Goal: Task Accomplishment & Management: Manage account settings

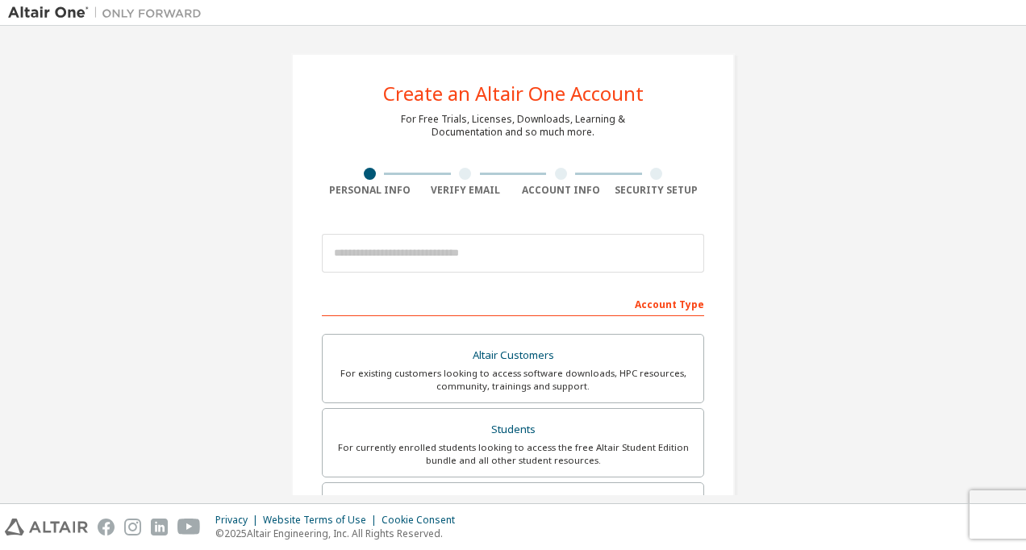
type input "**********"
type input "******"
type input "*********"
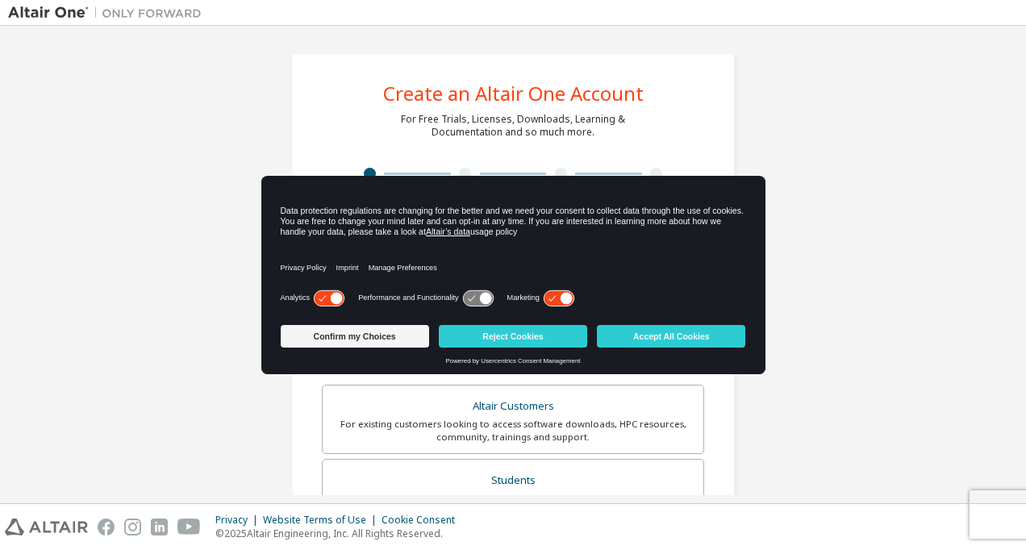
click at [840, 226] on div "**********" at bounding box center [513, 487] width 1010 height 906
click at [628, 327] on button "Accept All Cookies" at bounding box center [671, 336] width 148 height 23
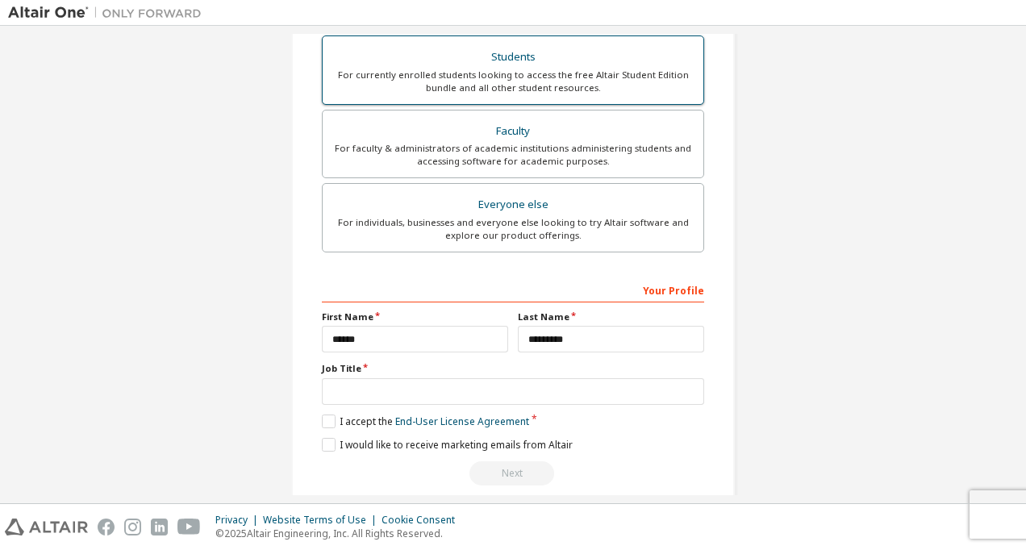
scroll to position [440, 0]
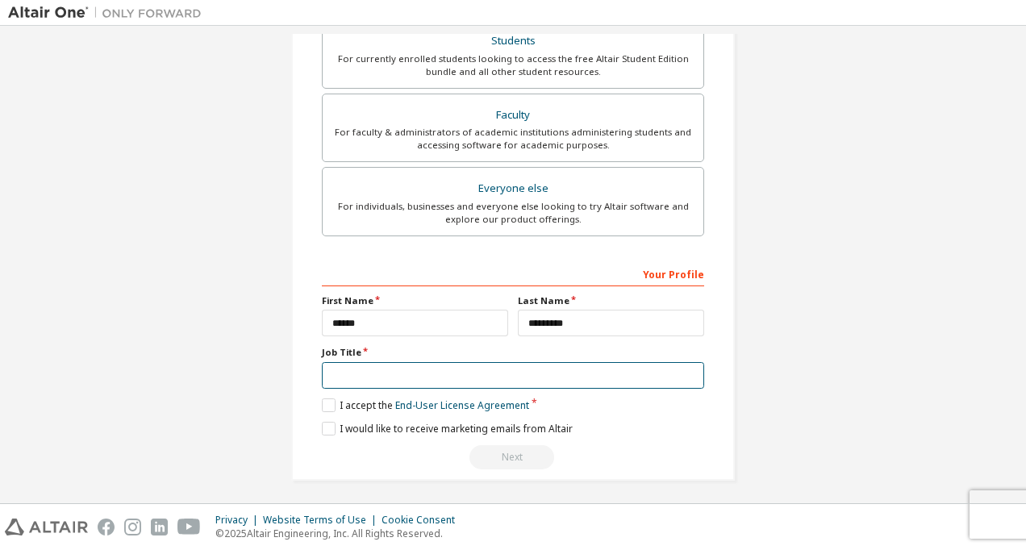
click at [375, 368] on input "text" at bounding box center [513, 375] width 382 height 27
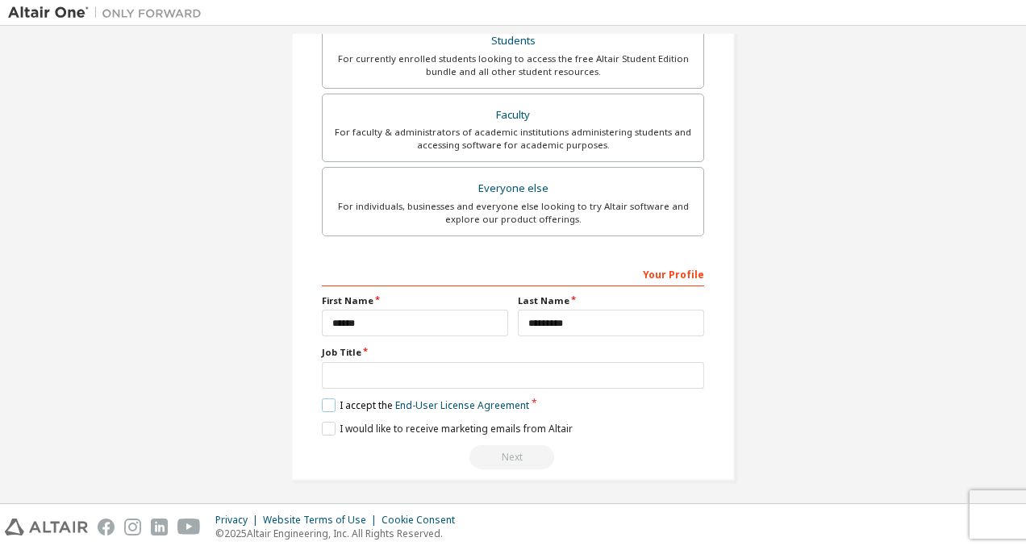
click at [332, 399] on label "I accept the End-User License Agreement" at bounding box center [425, 406] width 207 height 14
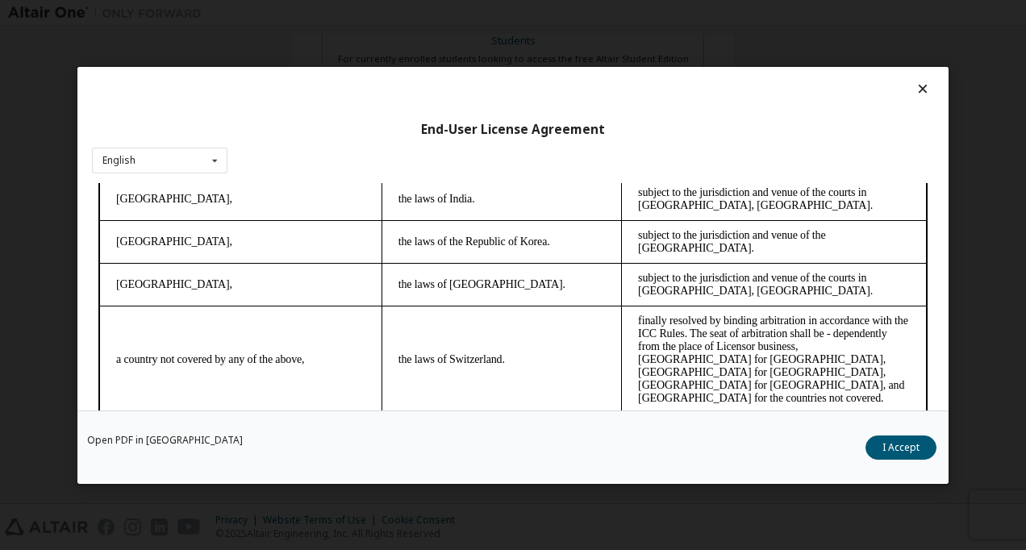
scroll to position [39, 0]
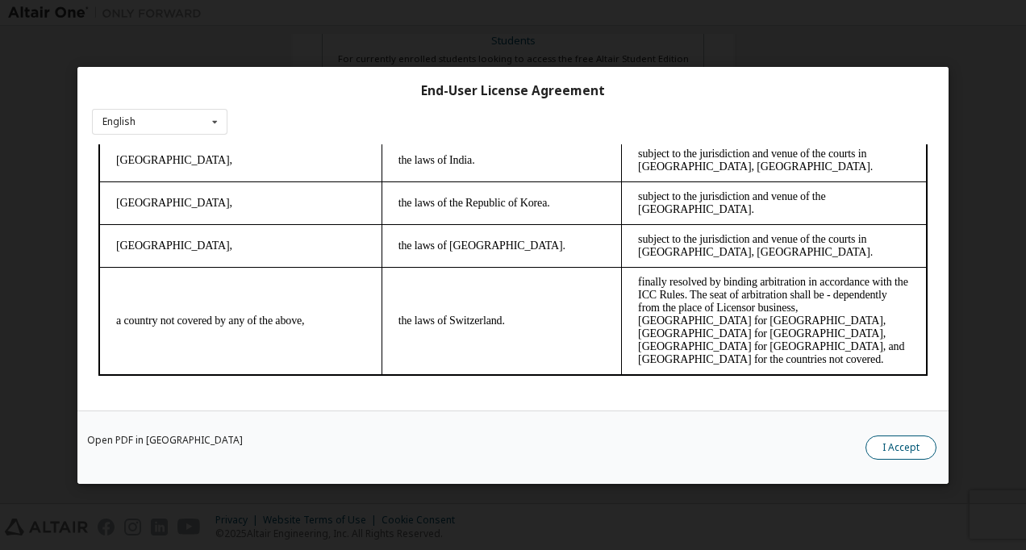
click at [900, 453] on button "I Accept" at bounding box center [901, 447] width 71 height 24
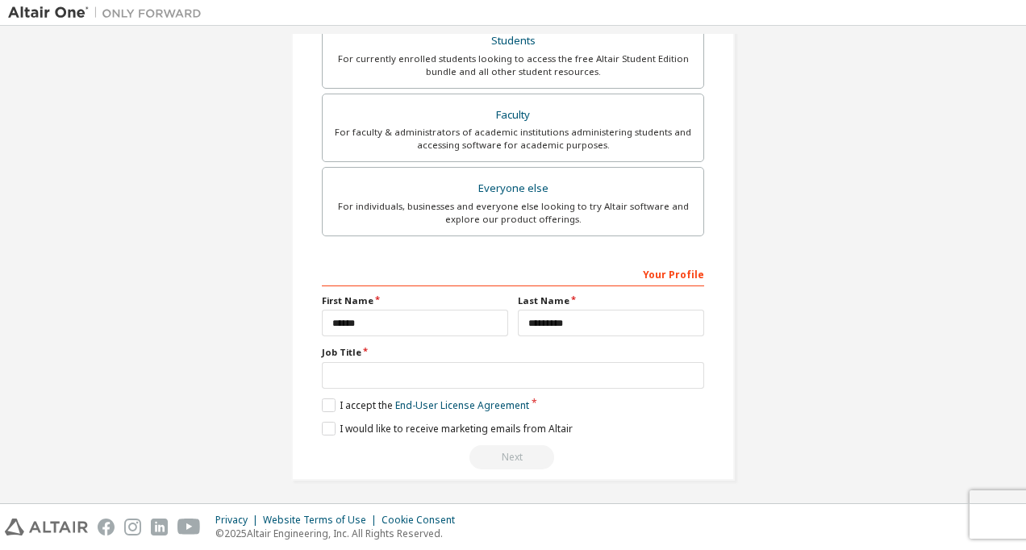
click at [471, 449] on div "Next" at bounding box center [513, 457] width 382 height 24
click at [329, 422] on label "I would like to receive marketing emails from Altair" at bounding box center [447, 429] width 251 height 14
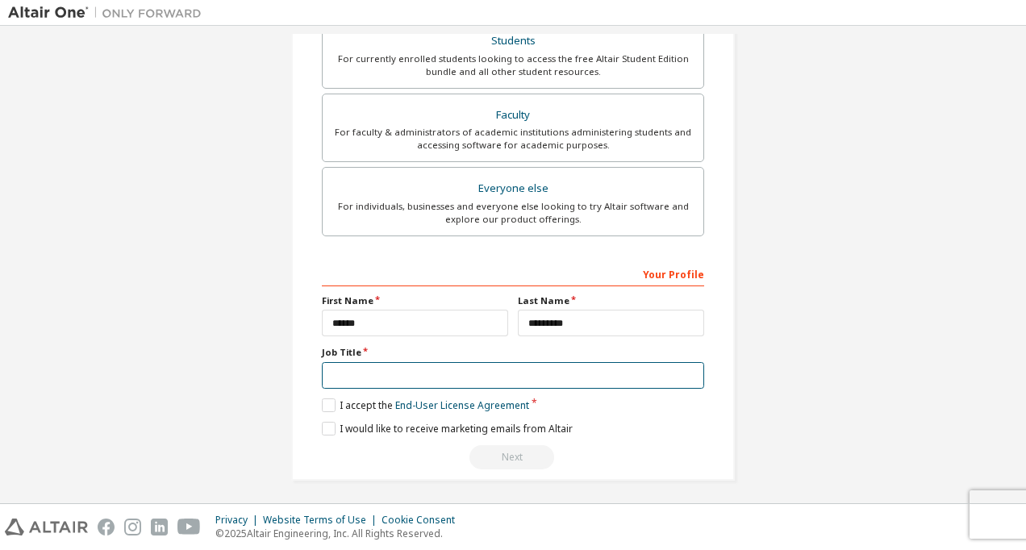
click at [405, 368] on input "text" at bounding box center [513, 375] width 382 height 27
type input "*******"
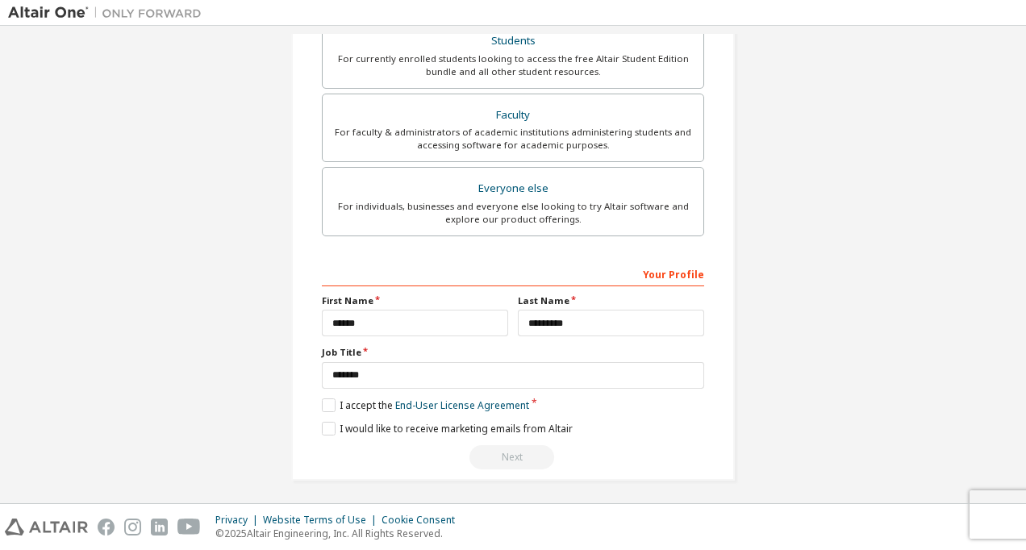
click at [637, 422] on div "I would like to receive marketing emails from Altair" at bounding box center [513, 429] width 382 height 14
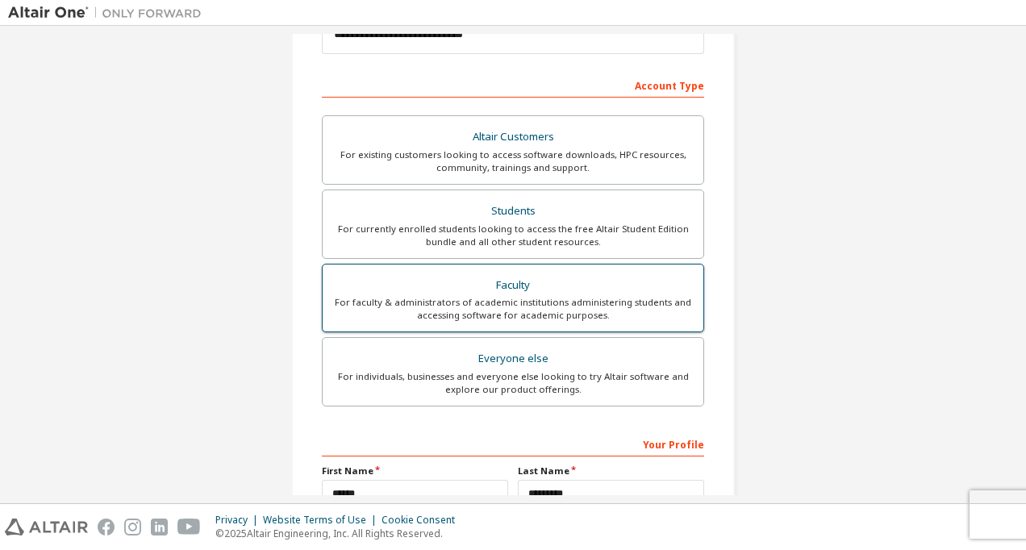
scroll to position [198, 0]
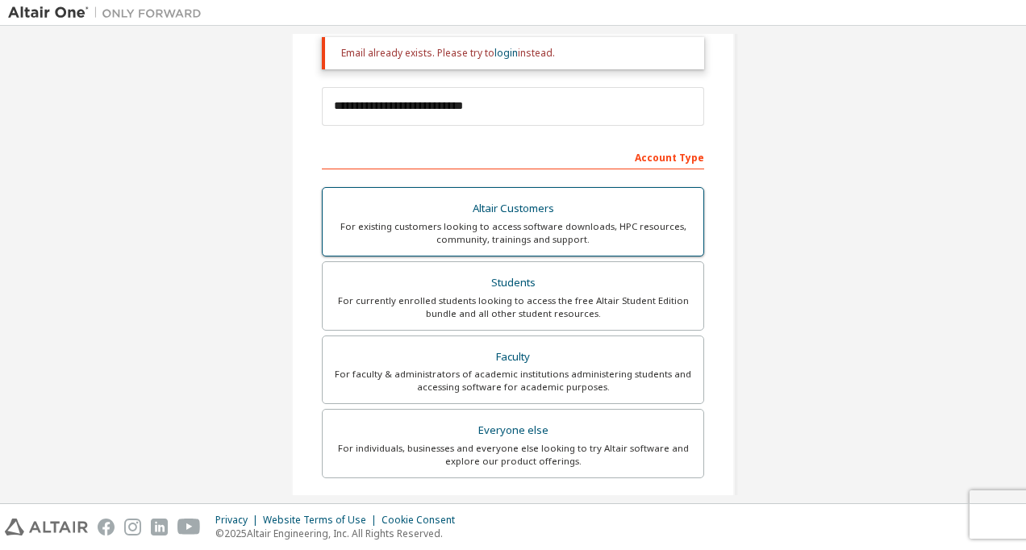
click at [553, 223] on div "For existing customers looking to access software downloads, HPC resources, com…" at bounding box center [512, 233] width 361 height 26
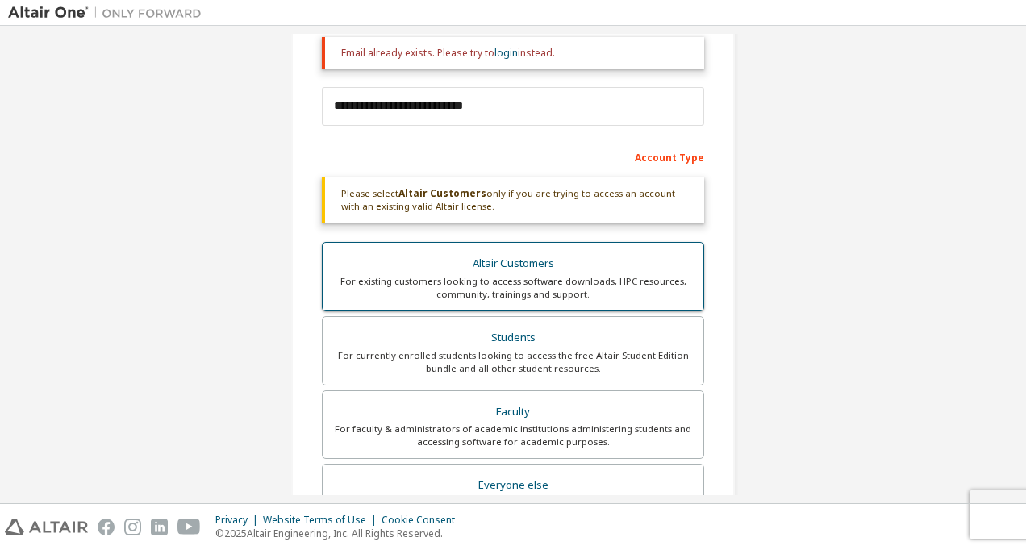
click at [542, 256] on div "Altair Customers" at bounding box center [512, 264] width 361 height 23
click at [525, 269] on div "Altair Customers" at bounding box center [512, 264] width 361 height 23
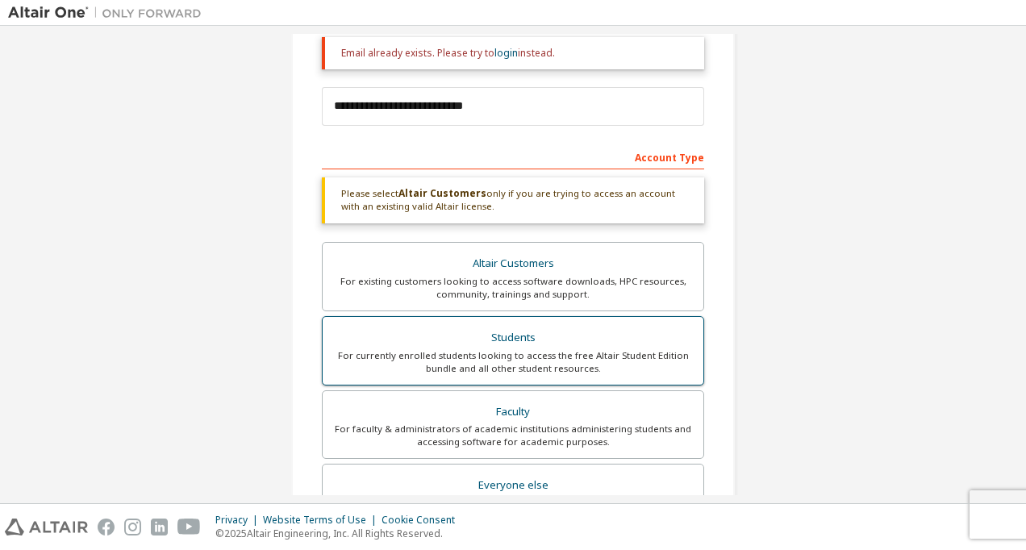
click at [523, 328] on div "Students" at bounding box center [512, 338] width 361 height 23
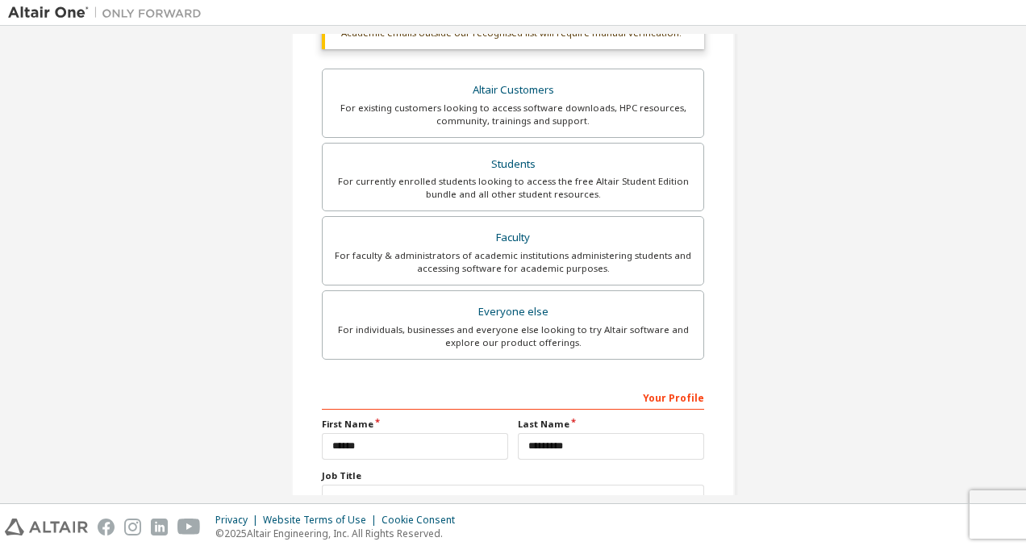
scroll to position [359, 0]
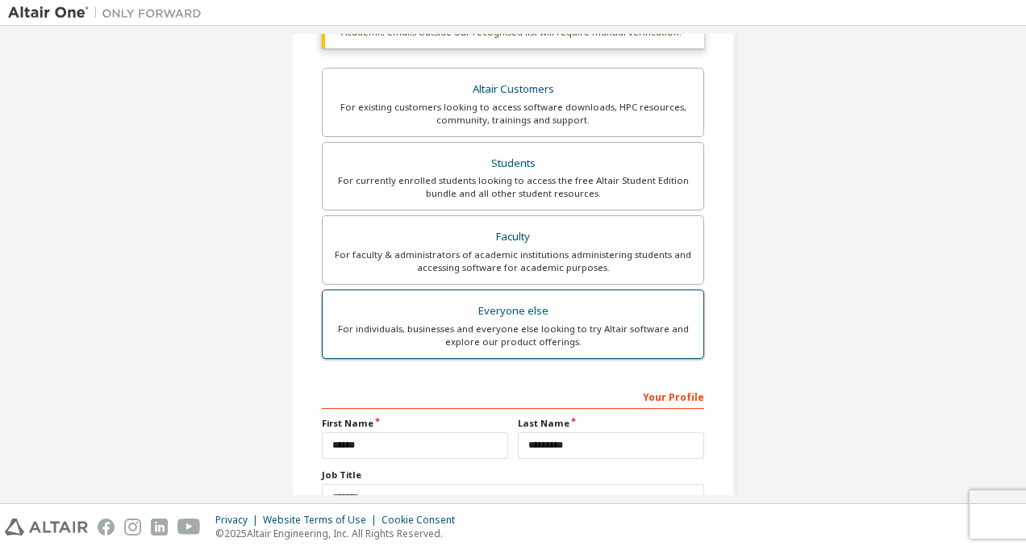
click at [571, 328] on div "For individuals, businesses and everyone else looking to try Altair software an…" at bounding box center [512, 336] width 361 height 26
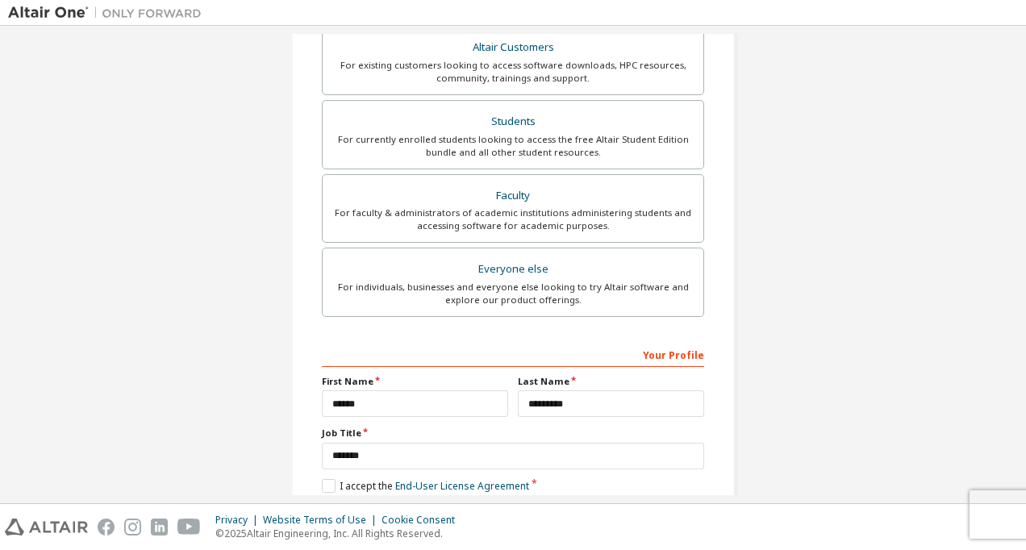
scroll to position [440, 0]
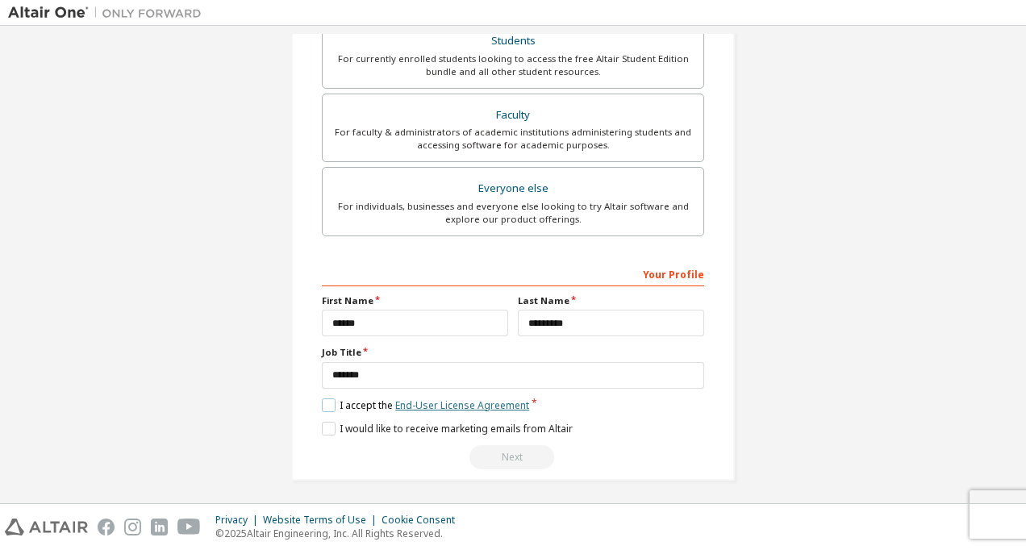
click at [444, 399] on link "End-User License Agreement" at bounding box center [462, 406] width 134 height 14
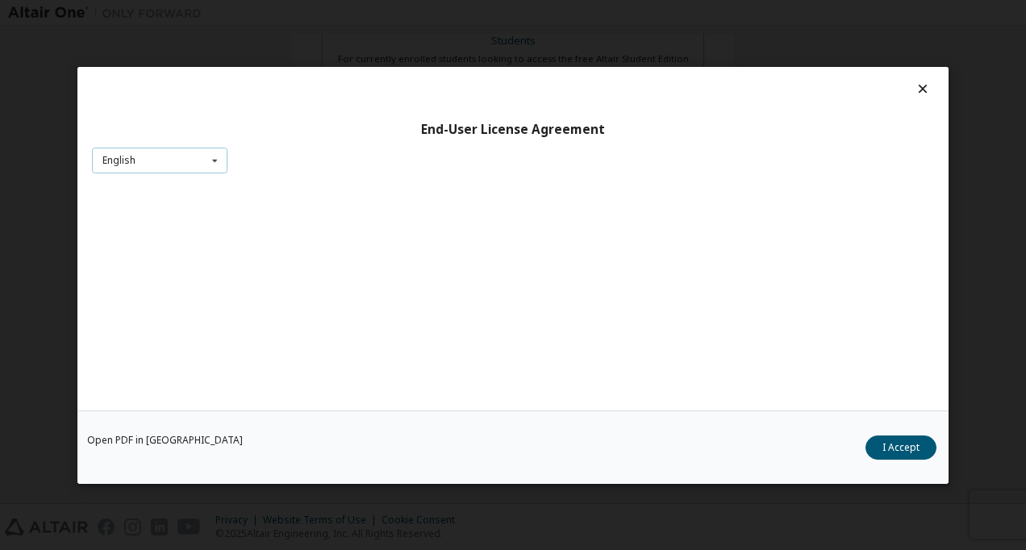
click at [218, 163] on icon at bounding box center [215, 160] width 20 height 25
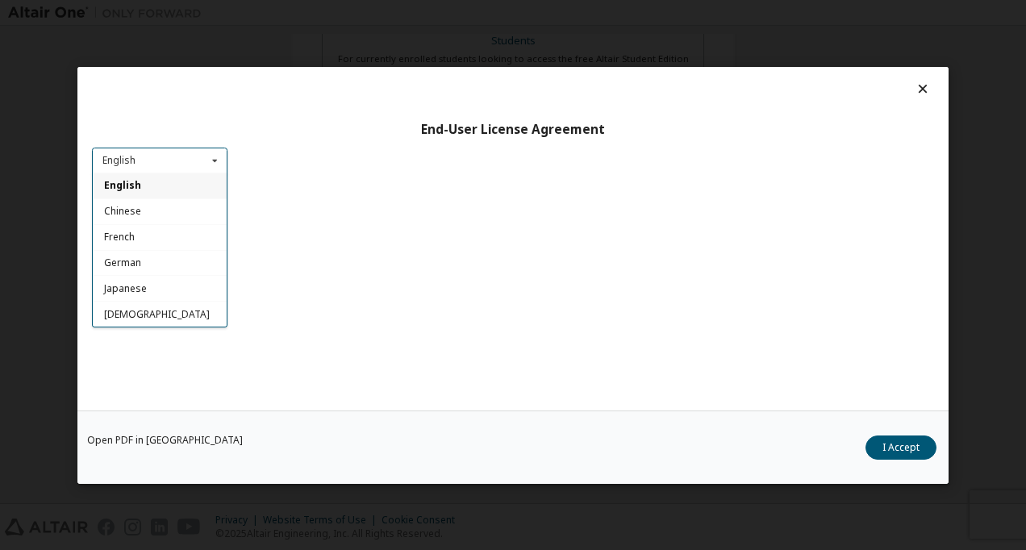
click at [311, 144] on div "End-User License Agreement English English Chinese French German Japanese Korea…" at bounding box center [512, 239] width 871 height 344
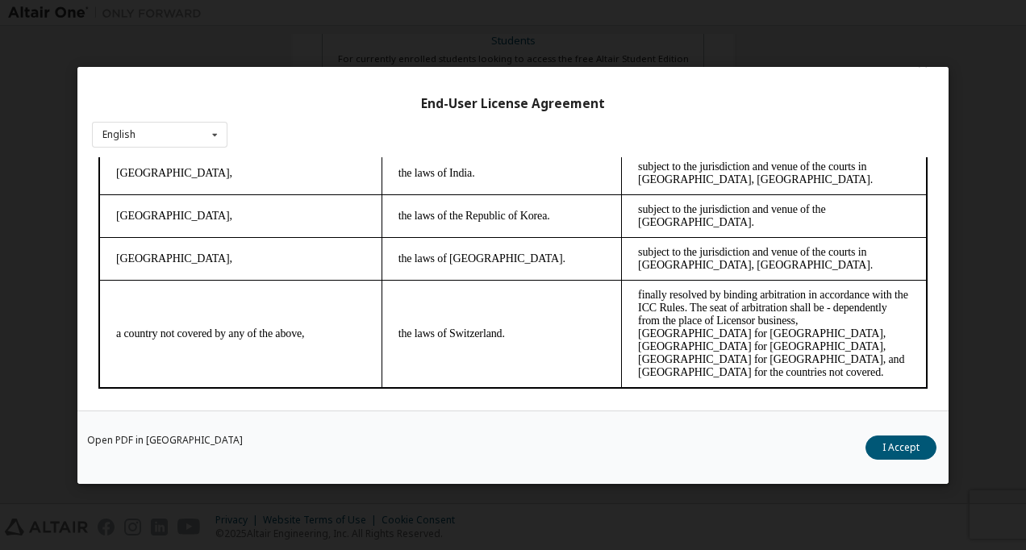
scroll to position [39, 0]
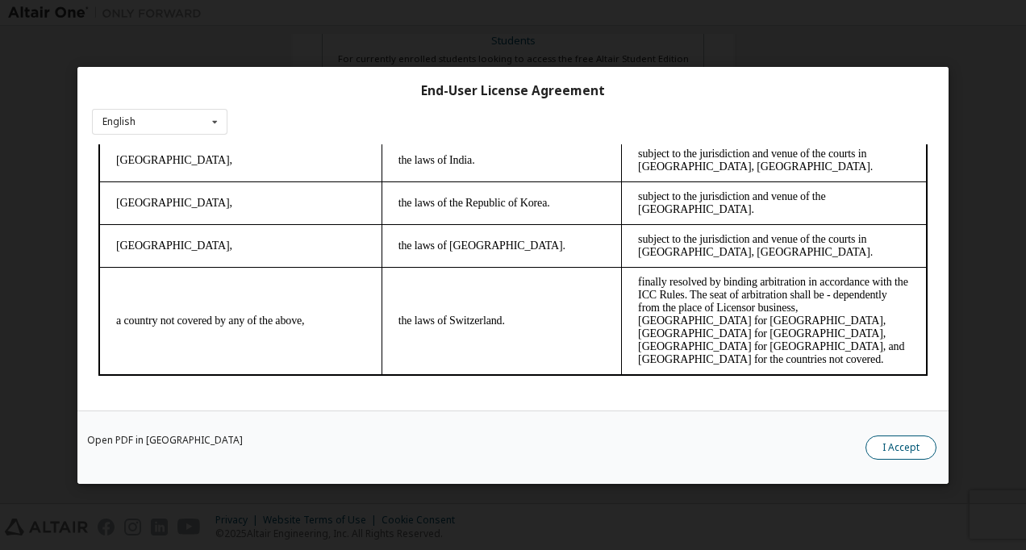
click at [906, 441] on button "I Accept" at bounding box center [901, 447] width 71 height 24
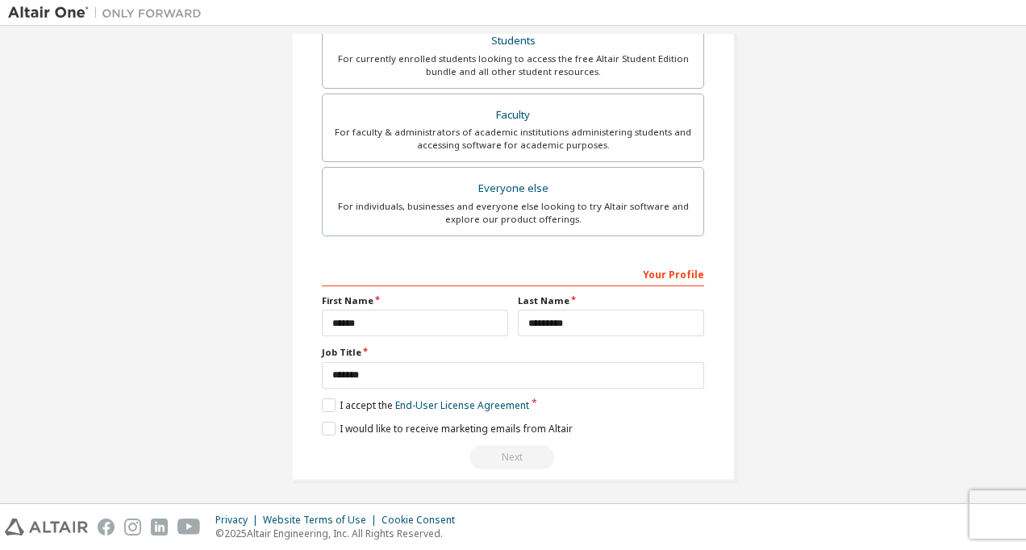
click at [495, 455] on div "Next" at bounding box center [513, 457] width 382 height 24
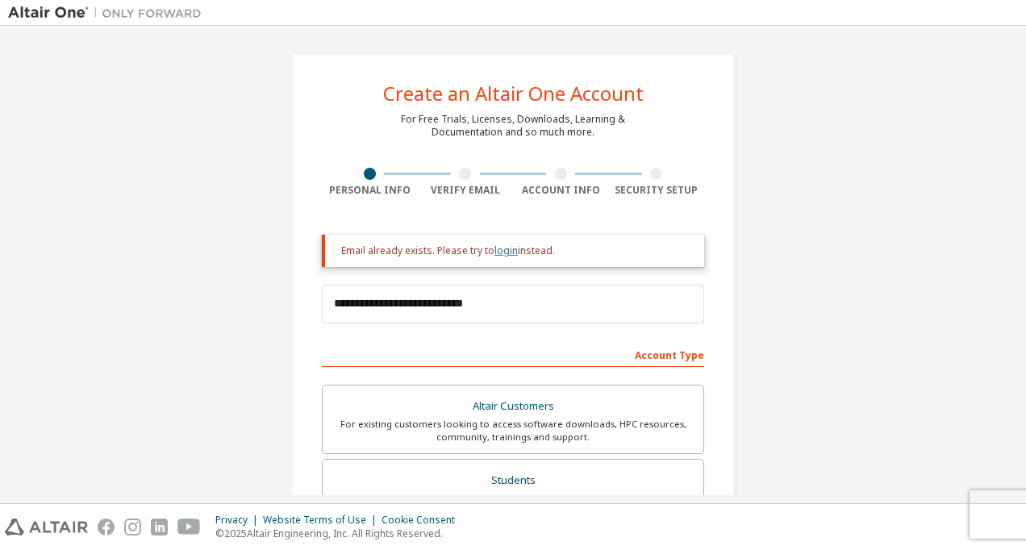
click at [495, 251] on link "login" at bounding box center [506, 251] width 23 height 14
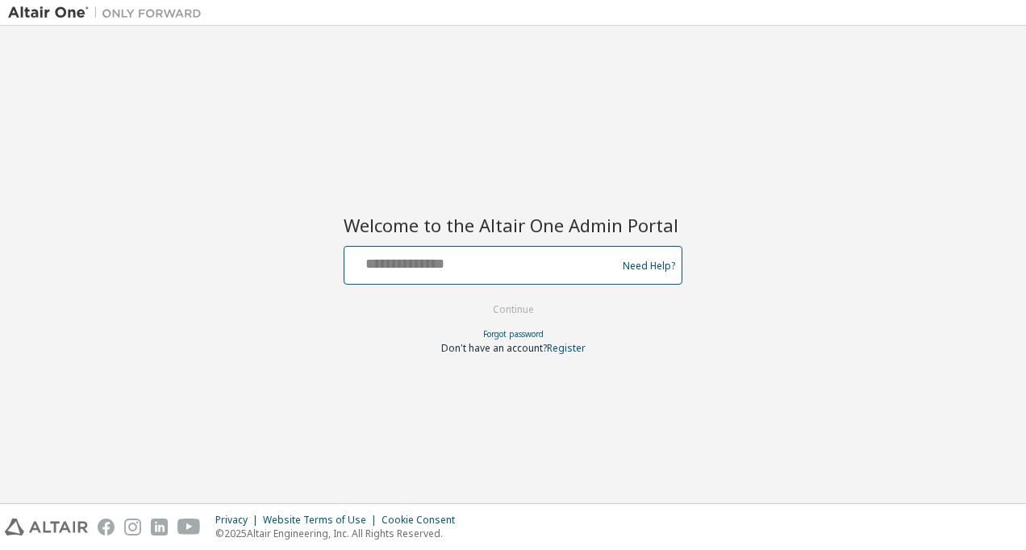
click at [484, 264] on input "text" at bounding box center [483, 261] width 264 height 23
type input "**********"
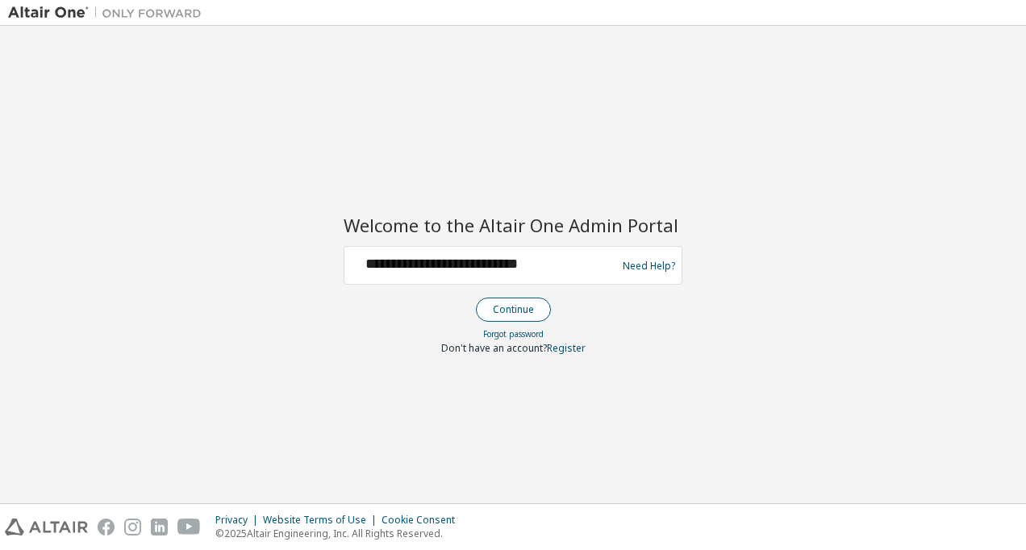
click at [512, 307] on button "Continue" at bounding box center [513, 310] width 75 height 24
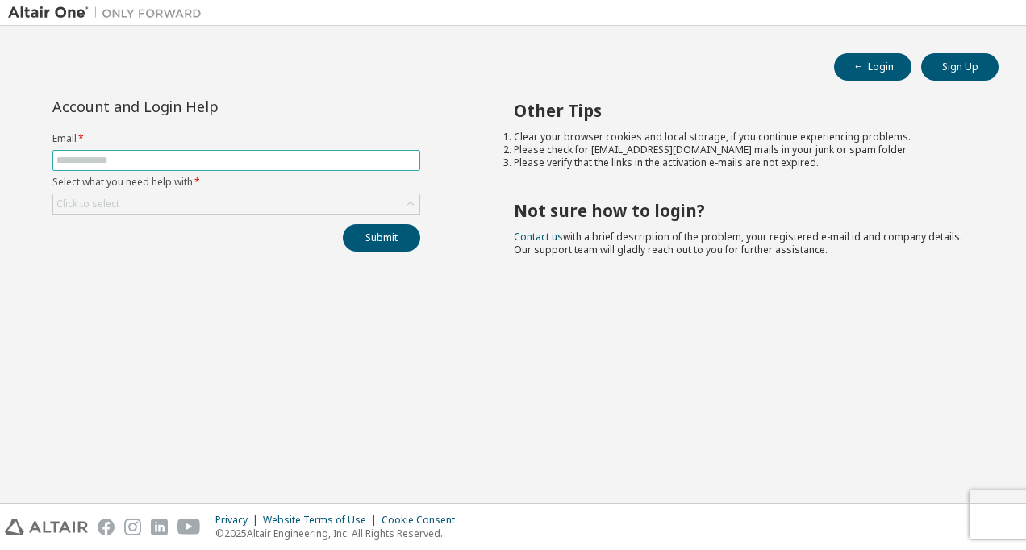
click at [94, 154] on input "text" at bounding box center [236, 160] width 360 height 13
type input "**********"
click at [277, 102] on div "Account and Login Help" at bounding box center [199, 106] width 294 height 13
click at [258, 207] on div "Click to select" at bounding box center [236, 203] width 366 height 19
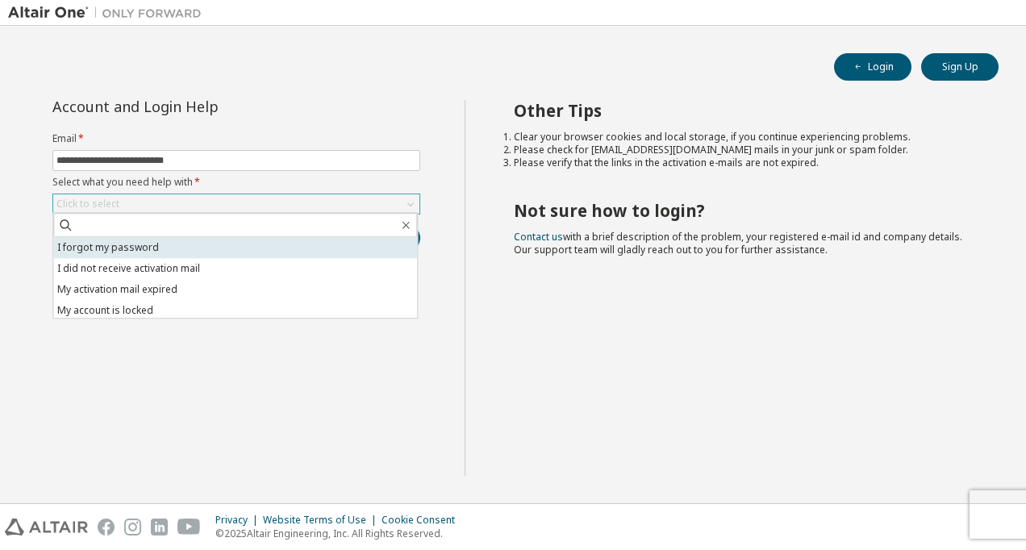
click at [110, 247] on li "I forgot my password" at bounding box center [235, 247] width 364 height 21
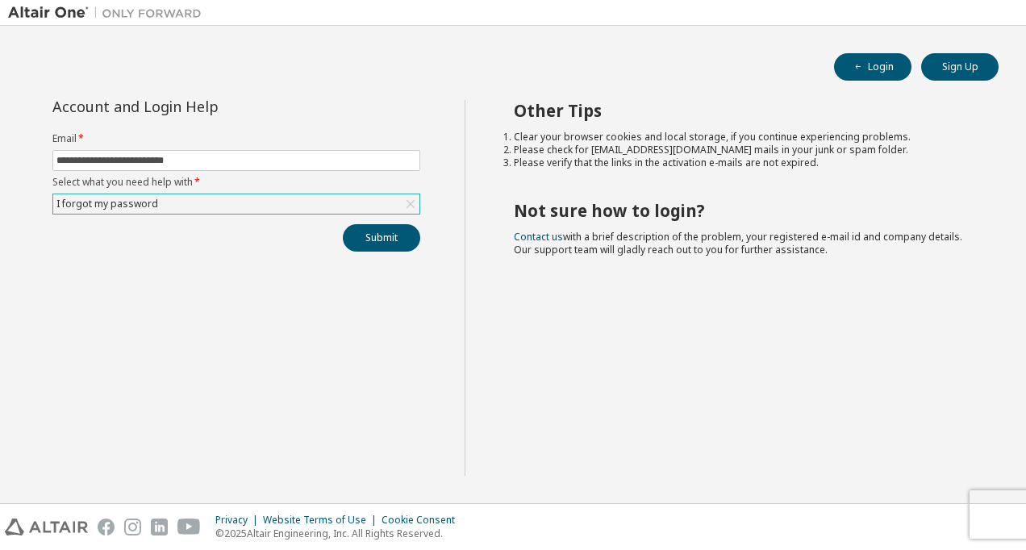
click at [124, 203] on div "I forgot my password" at bounding box center [107, 204] width 107 height 18
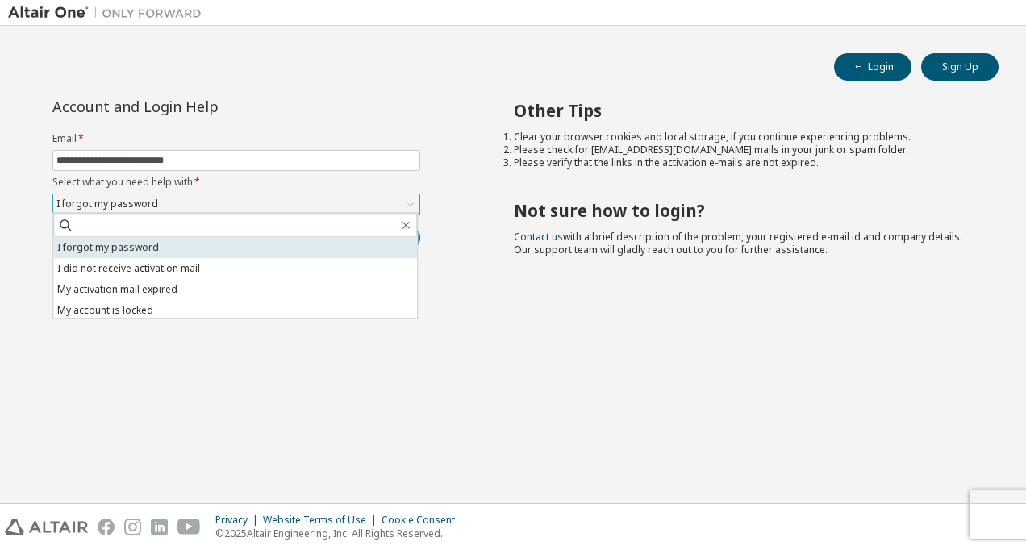
click at [102, 248] on li "I forgot my password" at bounding box center [235, 247] width 364 height 21
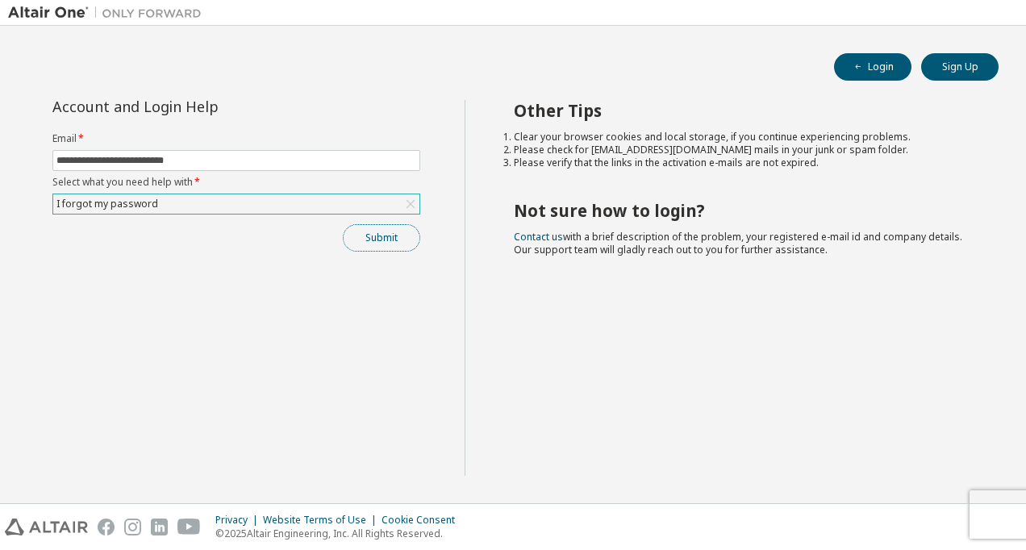
click at [386, 234] on button "Submit" at bounding box center [381, 237] width 77 height 27
drag, startPoint x: 591, startPoint y: 150, endPoint x: 675, endPoint y: 152, distance: 83.9
click at [675, 152] on li "Please check for [EMAIL_ADDRESS][DOMAIN_NAME] mails in your junk or spam folder." at bounding box center [742, 150] width 457 height 13
copy li "noreply@okta.com"
click at [382, 232] on button "Submit" at bounding box center [381, 237] width 77 height 27
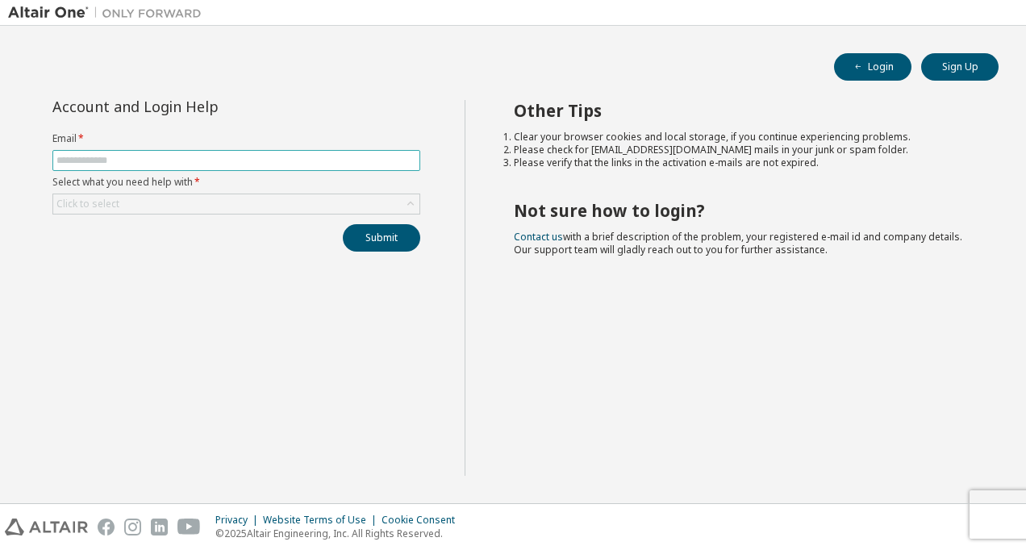
click at [189, 155] on input "text" at bounding box center [236, 160] width 360 height 13
type input "**********"
click at [231, 197] on div "Click to select" at bounding box center [236, 203] width 366 height 19
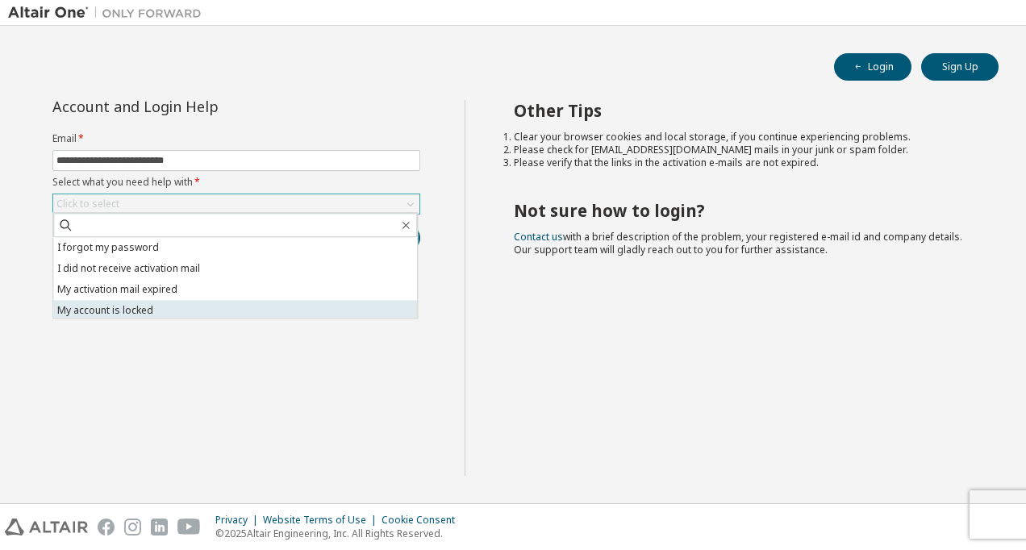
click at [152, 305] on li "My account is locked" at bounding box center [235, 310] width 364 height 21
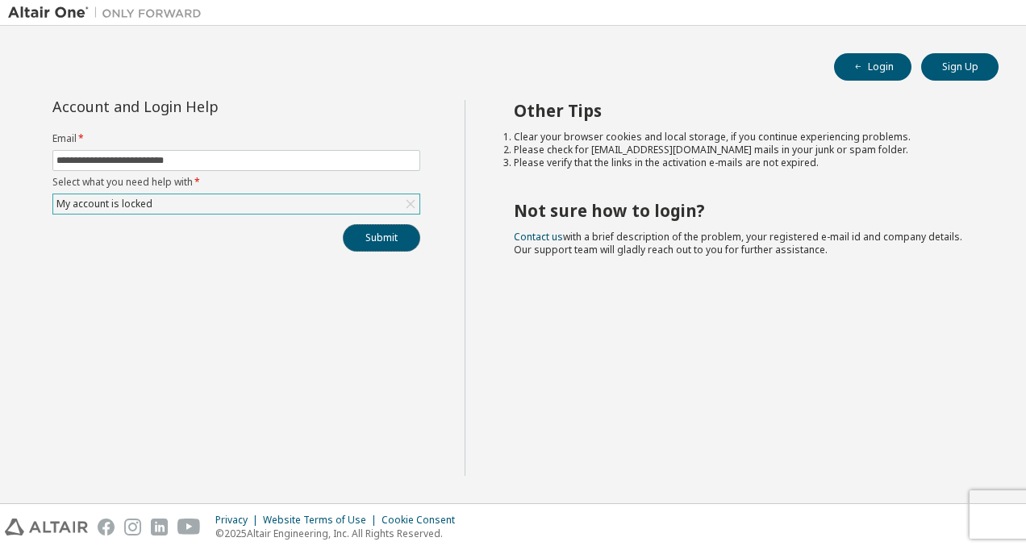
click at [382, 230] on button "Submit" at bounding box center [381, 237] width 77 height 27
